Goal: Book appointment/travel/reservation

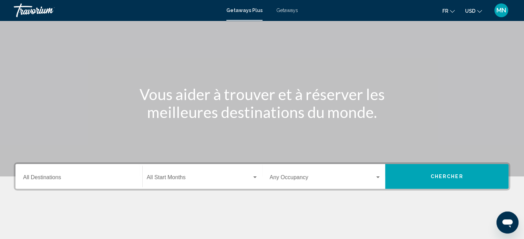
scroll to position [36, 0]
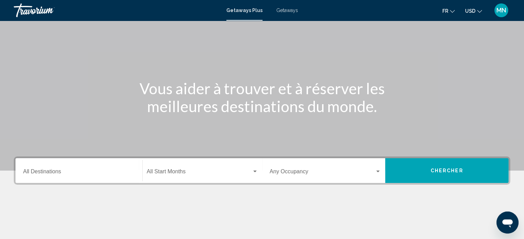
click at [41, 167] on div "Destination All Destinations" at bounding box center [79, 171] width 112 height 22
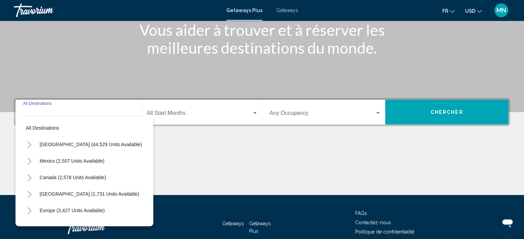
scroll to position [134, 0]
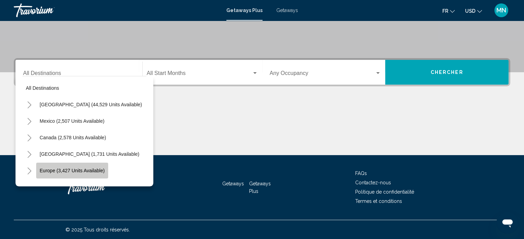
click at [70, 168] on span "Europe (3,427 units available)" at bounding box center [72, 171] width 65 height 6
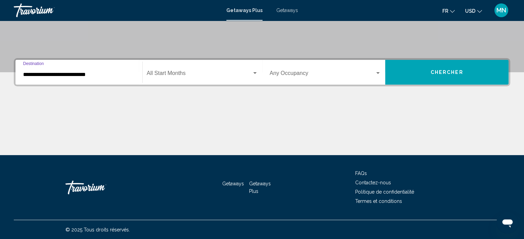
click at [101, 72] on input "**********" at bounding box center [79, 75] width 112 height 6
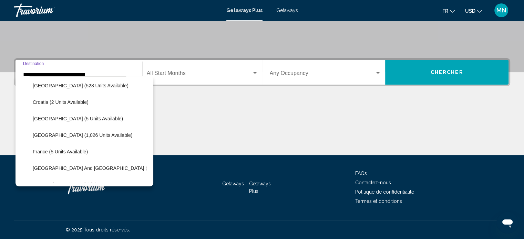
scroll to position [118, 0]
click at [73, 146] on button "France (5 units available)" at bounding box center [60, 152] width 62 height 16
type input "**********"
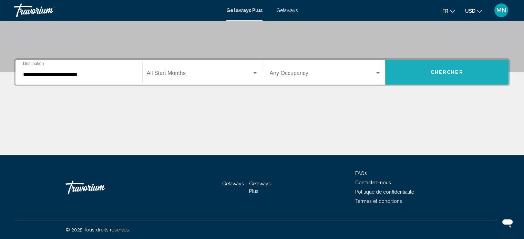
click at [447, 67] on button "Chercher" at bounding box center [446, 72] width 123 height 25
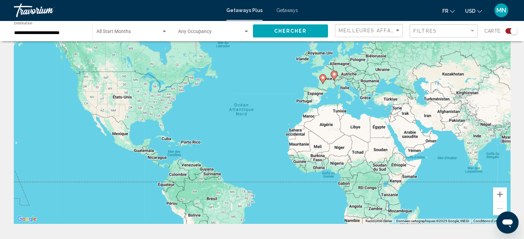
scroll to position [20, 0]
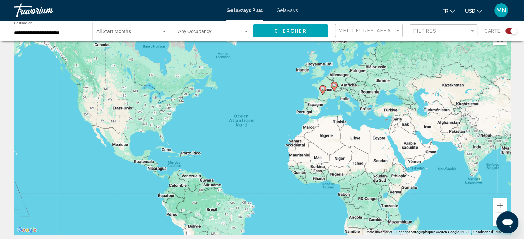
click at [79, 29] on div "**********" at bounding box center [49, 31] width 71 height 19
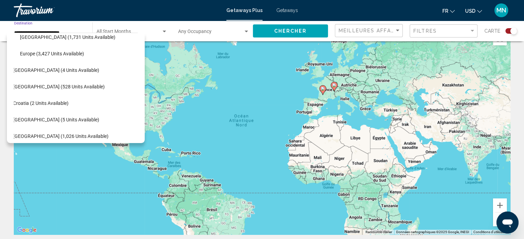
scroll to position [74, 0]
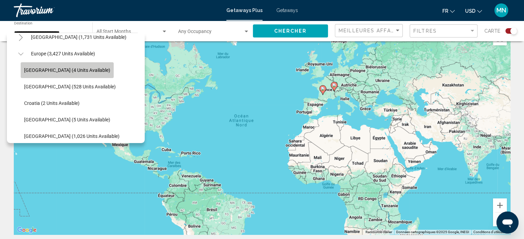
click at [75, 73] on button "[GEOGRAPHIC_DATA] (4 units available)" at bounding box center [67, 70] width 93 height 16
type input "**********"
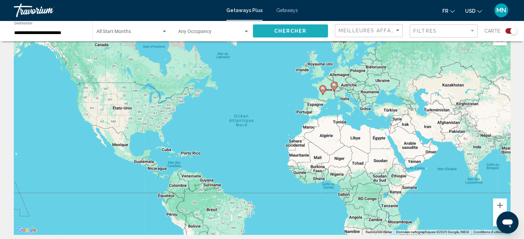
click at [293, 36] on button "Chercher" at bounding box center [290, 30] width 75 height 13
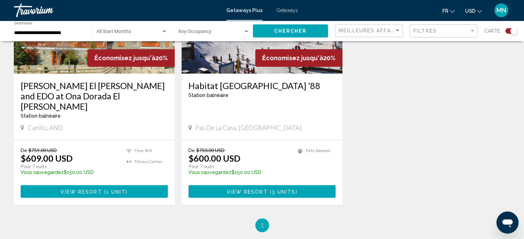
scroll to position [323, 0]
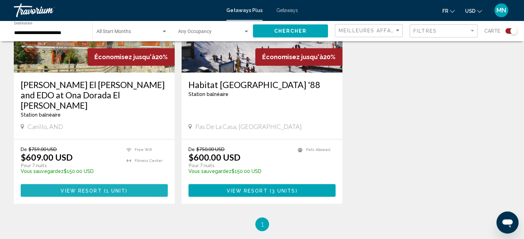
click at [74, 188] on span "View Resort" at bounding box center [81, 191] width 41 height 6
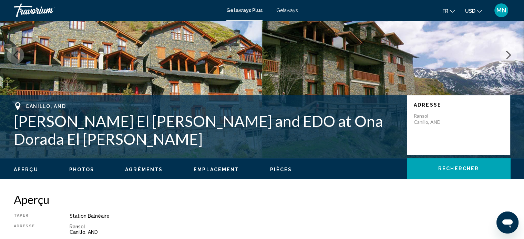
scroll to position [69, 0]
click at [284, 8] on span "Getaways" at bounding box center [287, 11] width 22 height 6
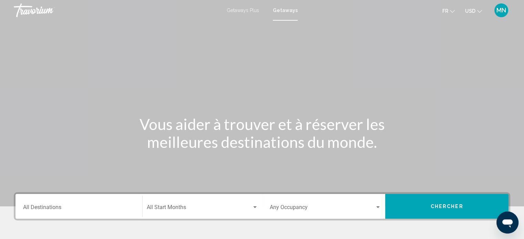
click at [114, 199] on div "Destination All Destinations" at bounding box center [79, 207] width 112 height 22
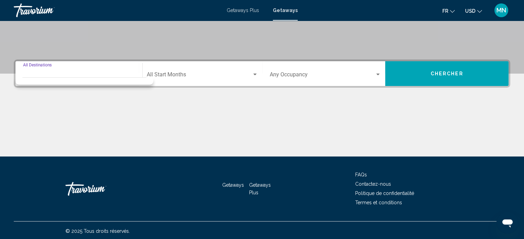
scroll to position [134, 0]
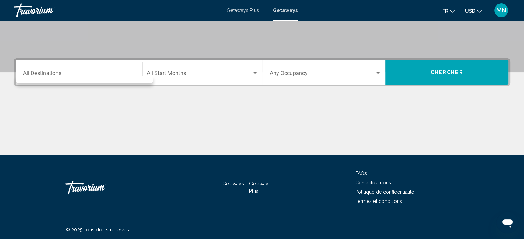
click at [107, 78] on div "Search widget" at bounding box center [84, 77] width 124 height 3
click at [467, 9] on span "USD" at bounding box center [470, 11] width 10 height 6
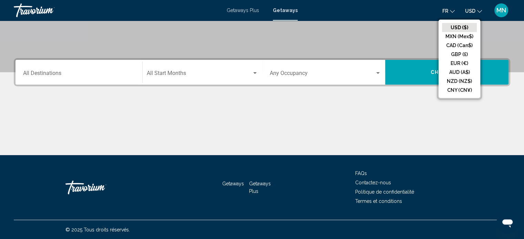
click at [451, 12] on icon "Change language" at bounding box center [452, 11] width 5 height 5
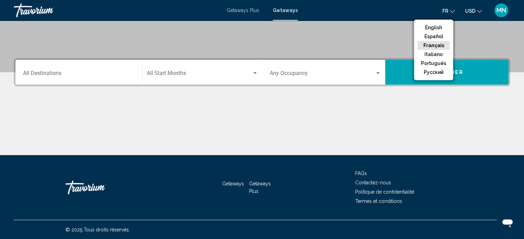
click at [363, 11] on div "fr English Español Français Italiano Português русский USD USD ($) MXN (Mex$) C…" at bounding box center [407, 10] width 206 height 14
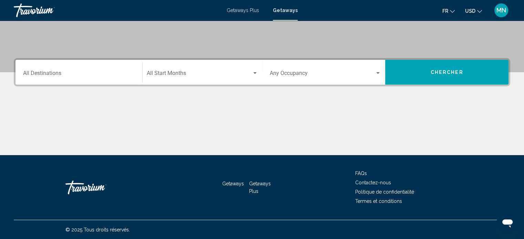
scroll to position [4, 0]
